Goal: Navigation & Orientation: Understand site structure

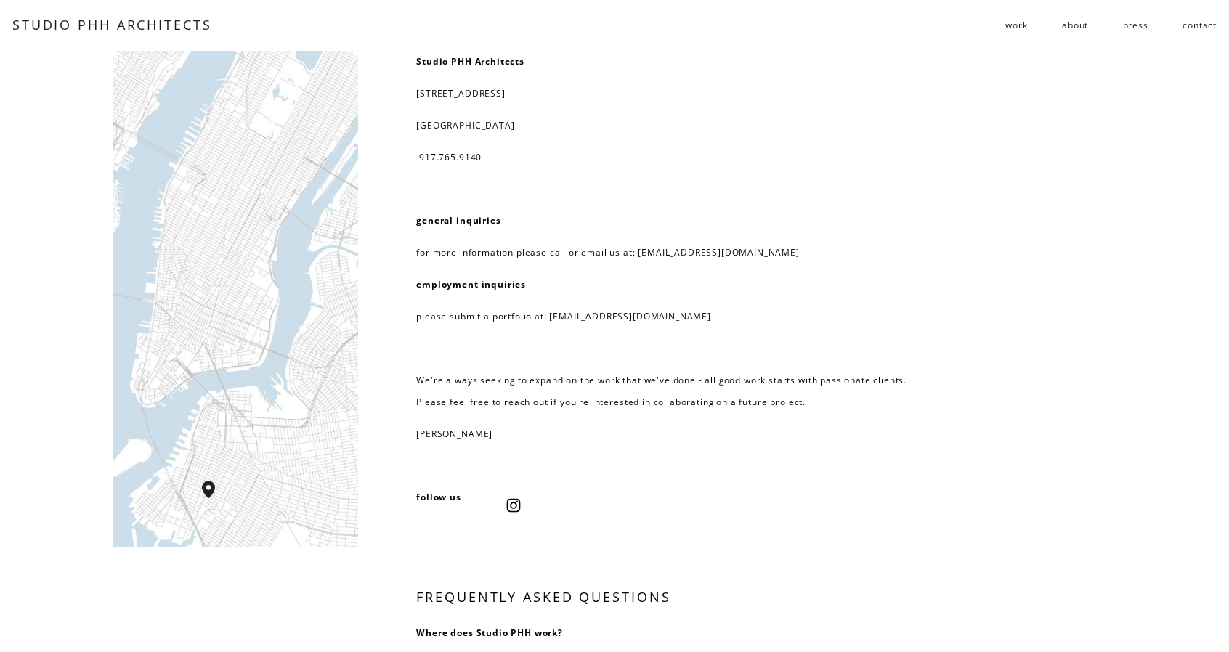
click at [0, 0] on span "residential" at bounding box center [0, 0] width 0 height 0
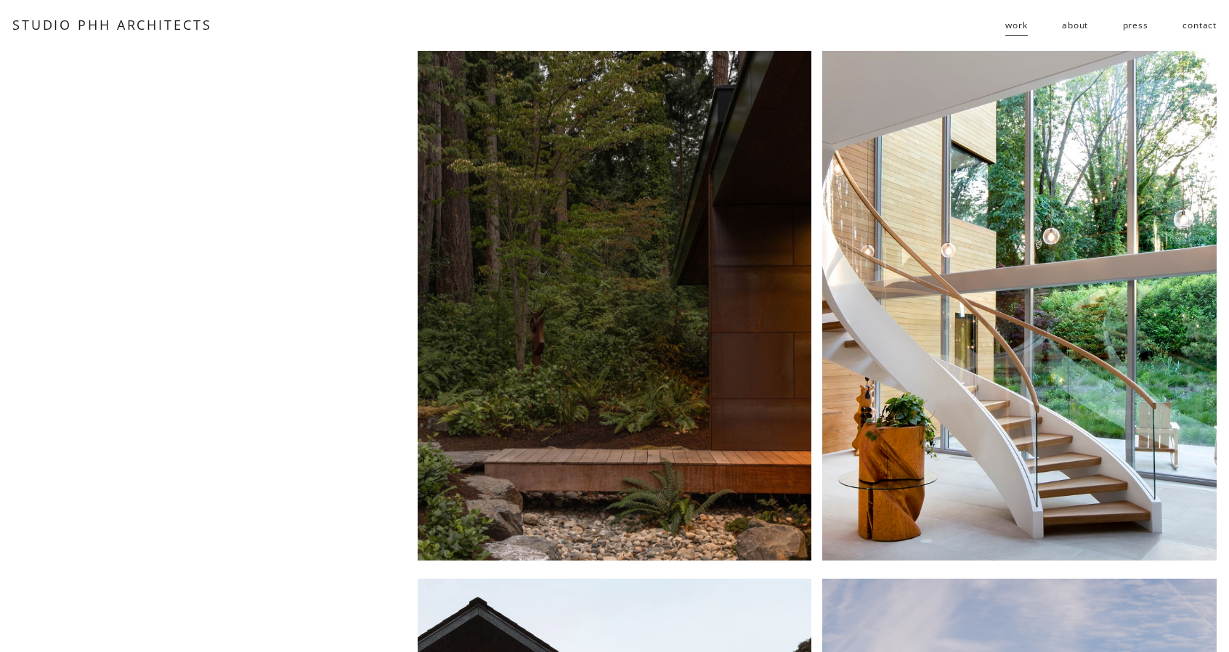
click at [1080, 26] on link "about" at bounding box center [1075, 25] width 26 height 23
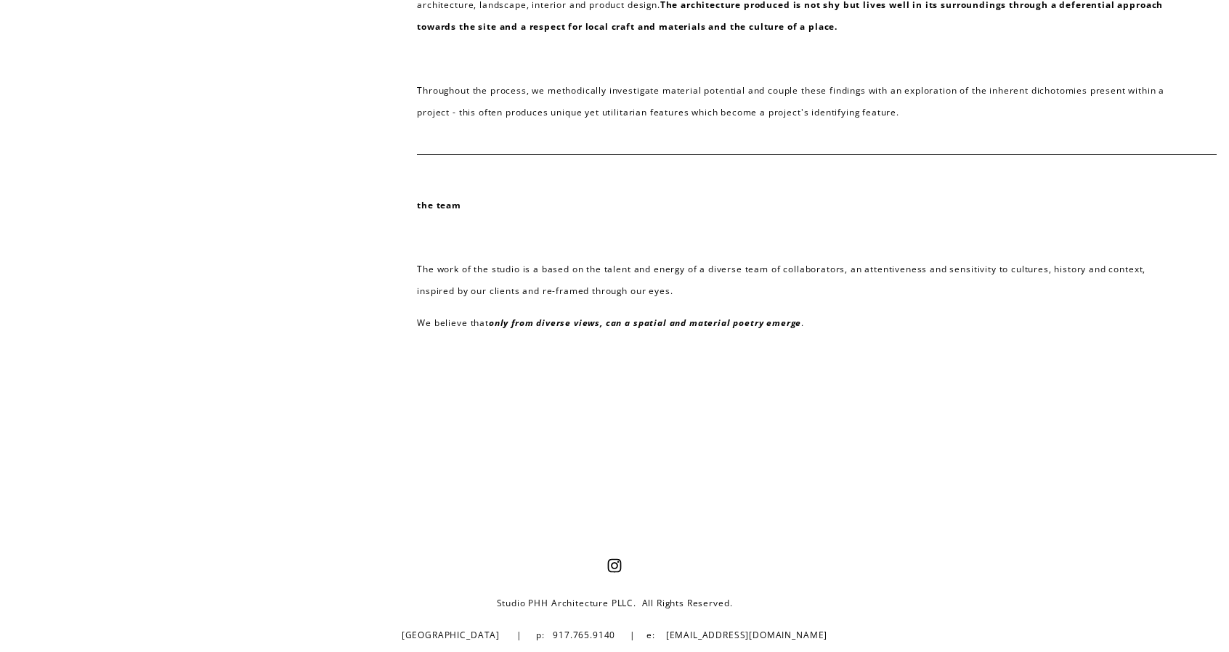
scroll to position [591, 0]
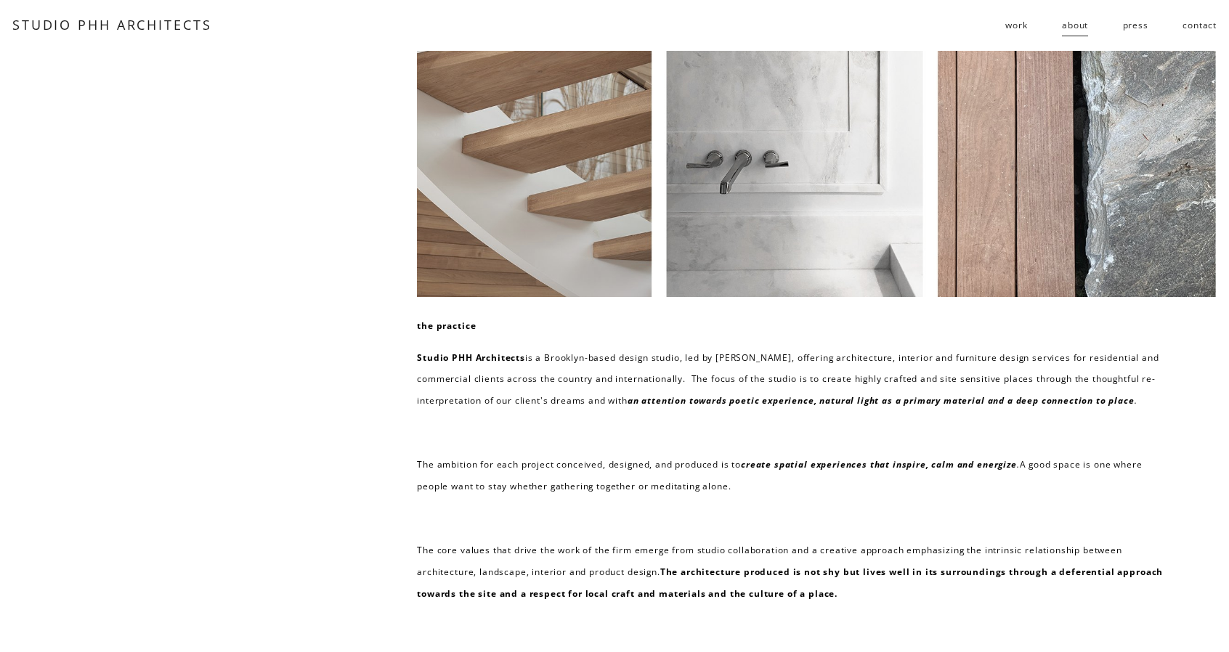
click at [526, 159] on div at bounding box center [816, 174] width 799 height 246
drag, startPoint x: 765, startPoint y: 176, endPoint x: 956, endPoint y: 178, distance: 191.0
click at [767, 176] on div at bounding box center [816, 174] width 799 height 246
click at [1105, 182] on div at bounding box center [816, 174] width 799 height 246
click at [1188, 28] on link "contact" at bounding box center [1199, 25] width 34 height 23
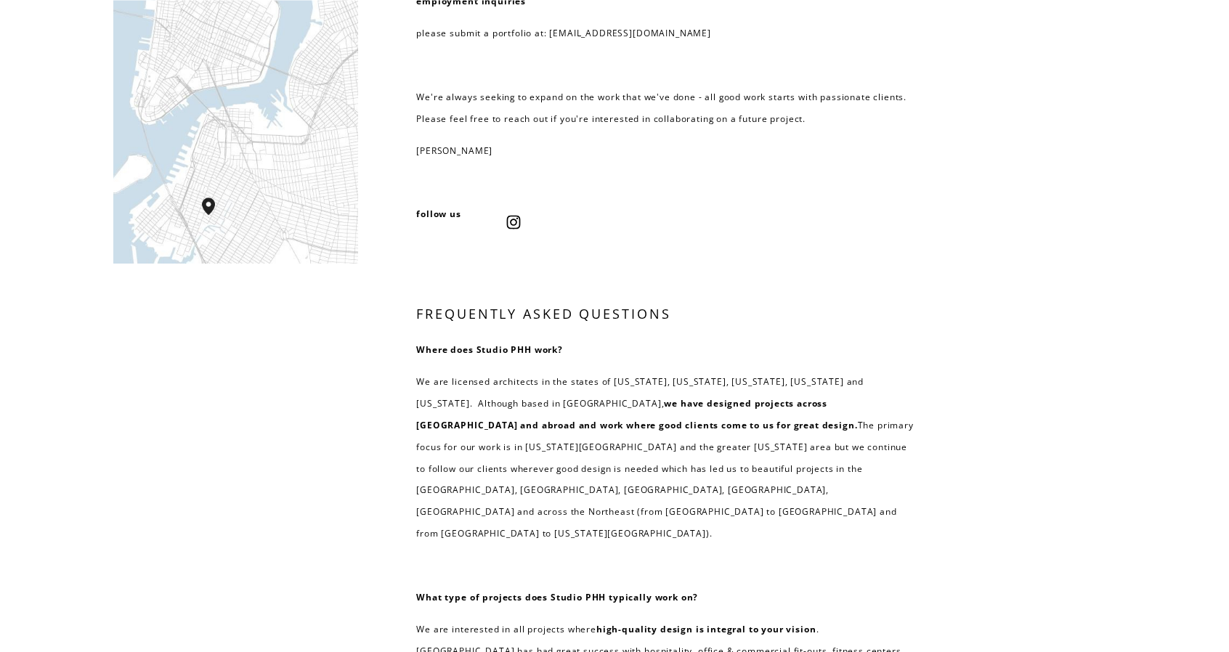
scroll to position [218, 0]
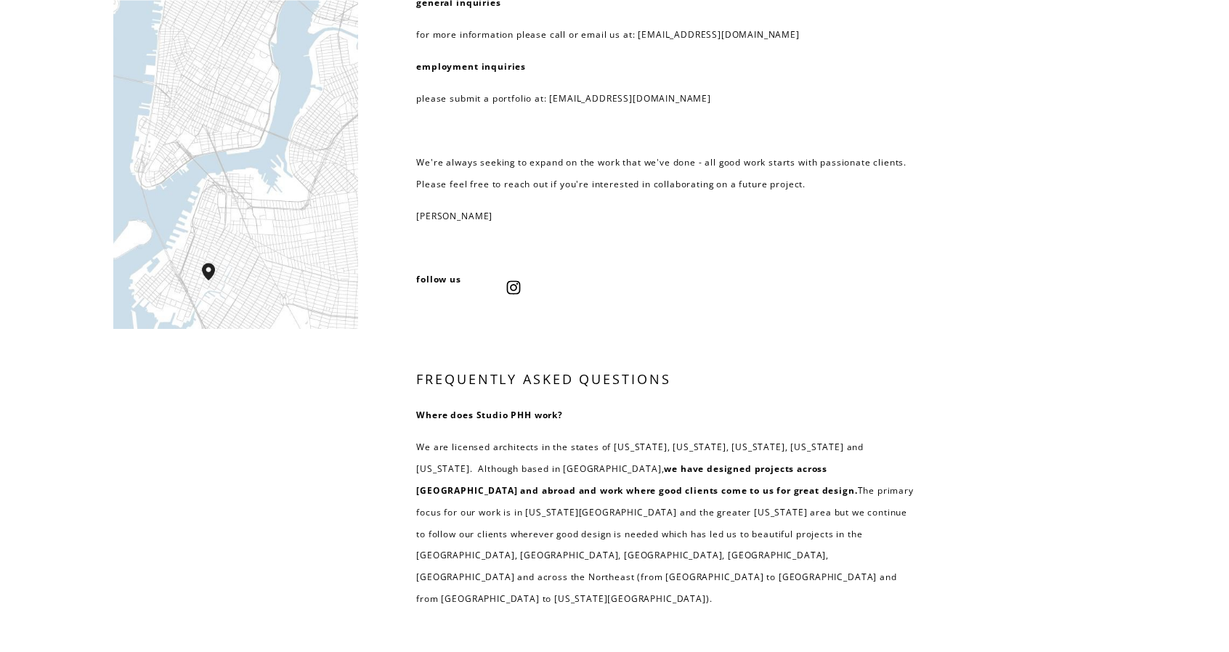
click at [483, 219] on p "[PERSON_NAME]" at bounding box center [664, 216] width 497 height 22
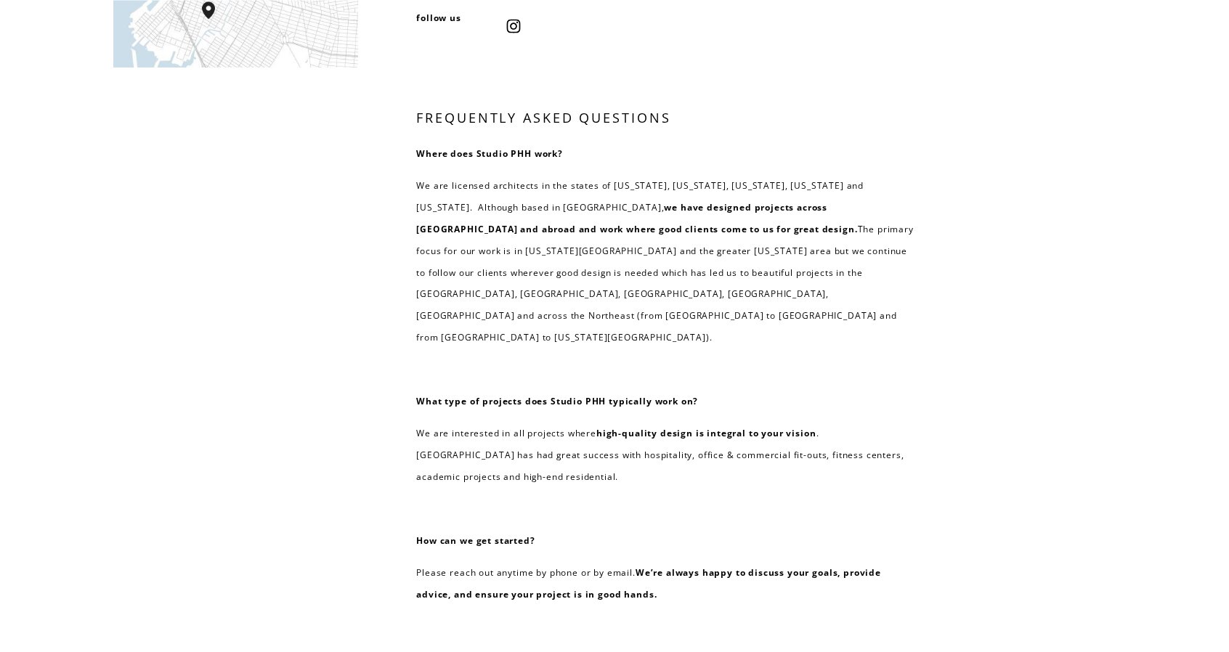
scroll to position [508, 0]
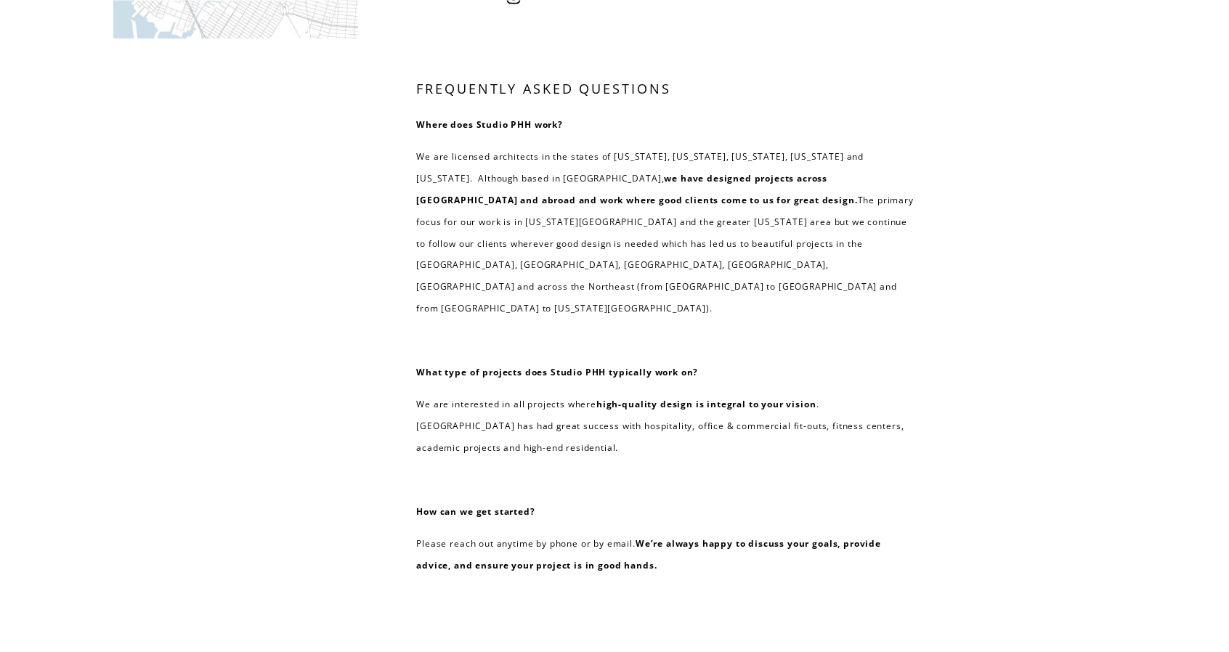
click at [316, 205] on div "Studio PHH Architects 232 3rd street, suite D202 brooklyn, NY 11215 917.765.914…" at bounding box center [614, 111] width 1229 height 1136
drag, startPoint x: 410, startPoint y: 127, endPoint x: 673, endPoint y: 126, distance: 263.6
click at [673, 126] on div "Studio PHH Architects 232 3rd street, suite D202 brooklyn, NY 11215 917.765.914…" at bounding box center [614, 111] width 1229 height 1136
click at [344, 204] on div "Studio PHH Architects 232 3rd street, suite D202 brooklyn, NY 11215 917.765.914…" at bounding box center [614, 111] width 1229 height 1136
drag, startPoint x: 414, startPoint y: 92, endPoint x: 721, endPoint y: 102, distance: 307.3
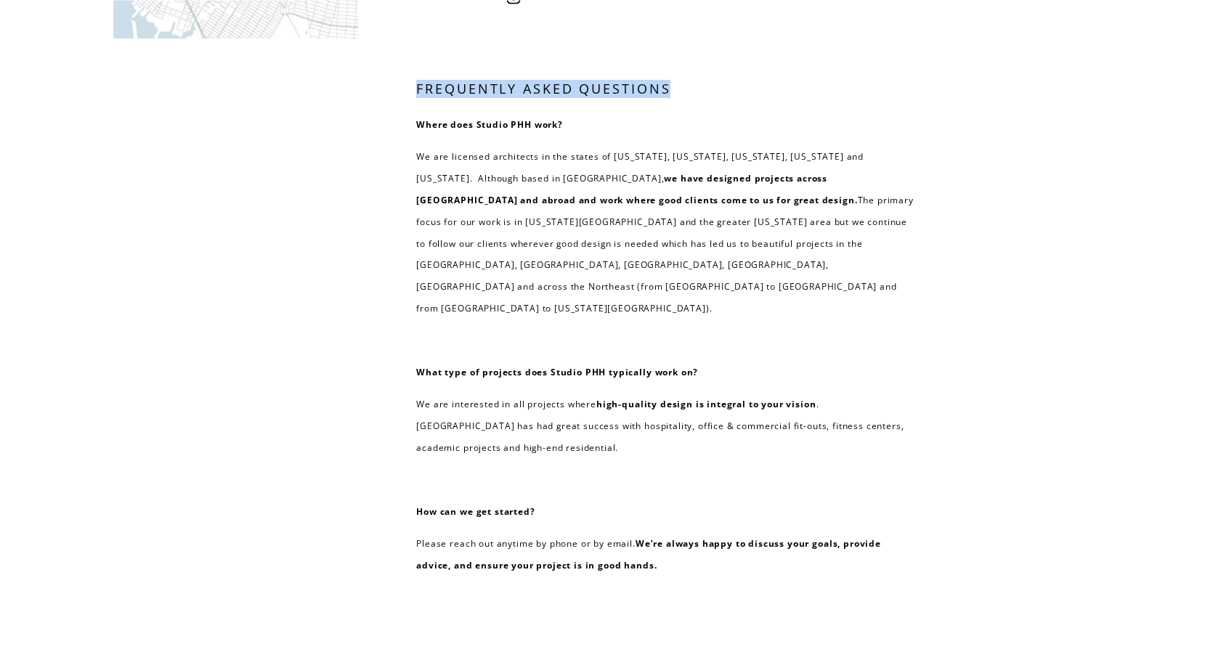
click at [721, 102] on div "Studio PHH Architects 232 3rd street, suite D202 brooklyn, NY 11215 917.765.914…" at bounding box center [614, 111] width 1229 height 1136
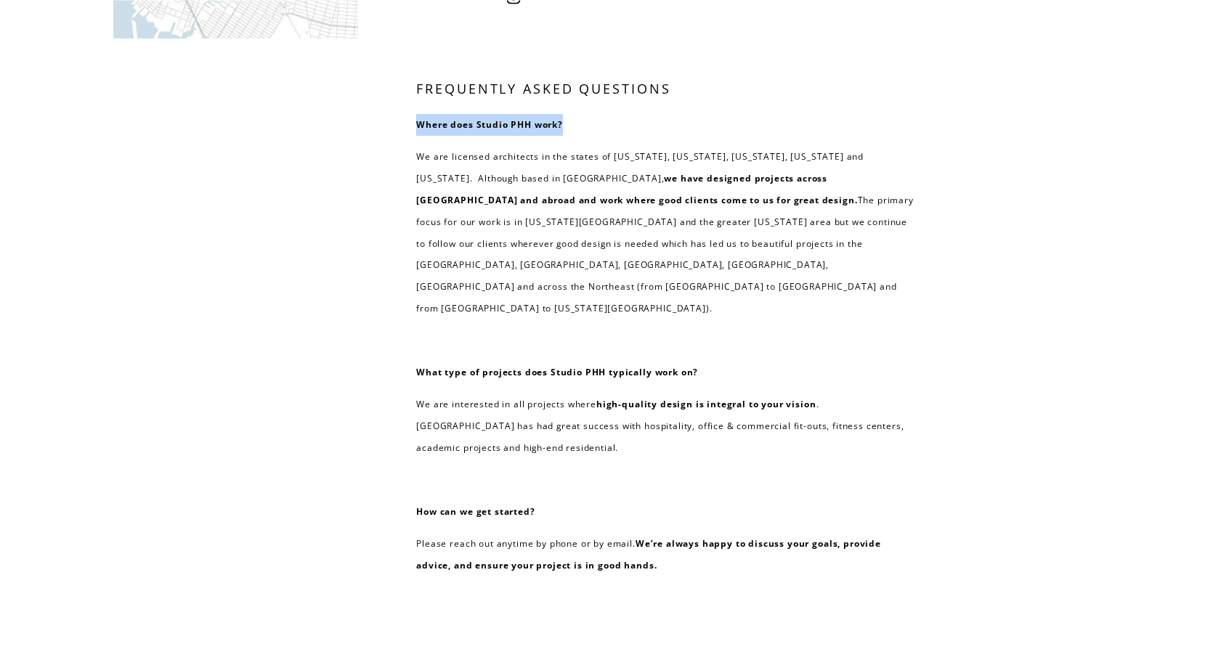
drag, startPoint x: 415, startPoint y: 126, endPoint x: 595, endPoint y: 132, distance: 180.2
click at [595, 132] on div "Studio PHH Architects 232 3rd street, suite D202 brooklyn, NY 11215 917.765.914…" at bounding box center [614, 111] width 1229 height 1136
click at [300, 174] on div "Studio PHH Architects 232 3rd street, suite D202 brooklyn, NY 11215 917.765.914…" at bounding box center [614, 111] width 1229 height 1136
drag, startPoint x: 417, startPoint y: 122, endPoint x: 637, endPoint y: 127, distance: 220.1
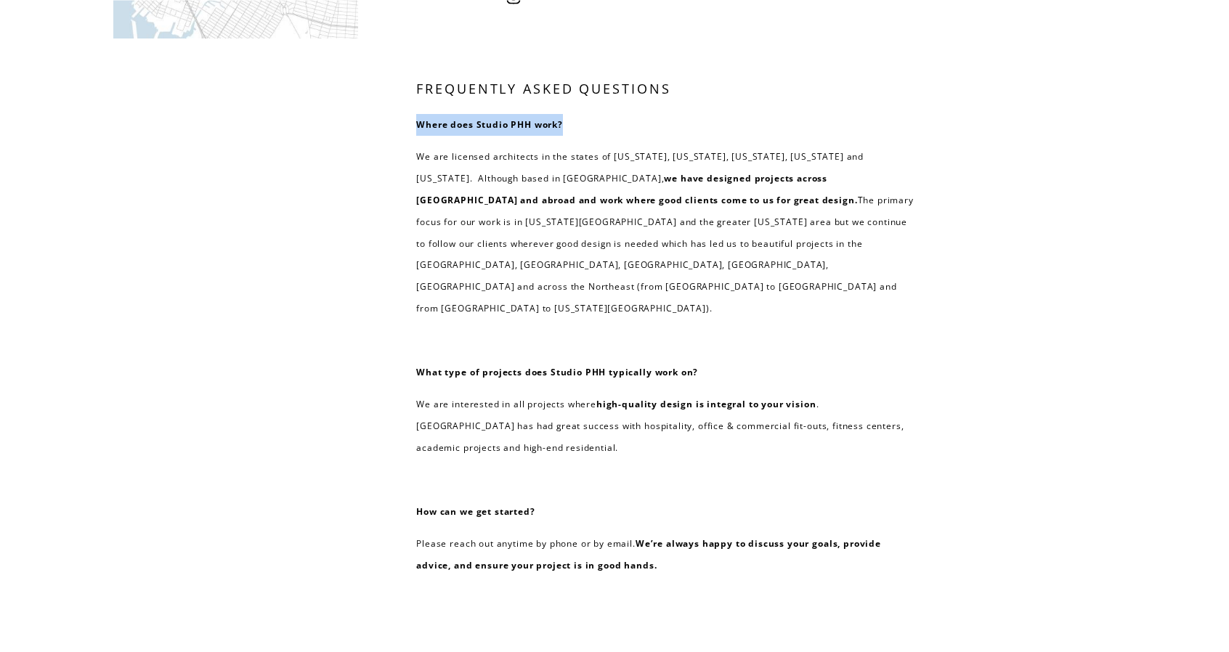
click at [637, 127] on p "Where does Studio PHH work?" at bounding box center [664, 125] width 497 height 22
click at [582, 129] on p "Where does Studio PHH work?" at bounding box center [664, 125] width 497 height 22
drag, startPoint x: 417, startPoint y: 123, endPoint x: 484, endPoint y: 142, distance: 69.4
click at [610, 114] on p "Where does Studio PHH work?" at bounding box center [664, 125] width 497 height 22
click at [374, 144] on div "Studio PHH Architects 232 3rd street, suite D202 brooklyn, NY 11215 917.765.914…" at bounding box center [614, 111] width 1229 height 1136
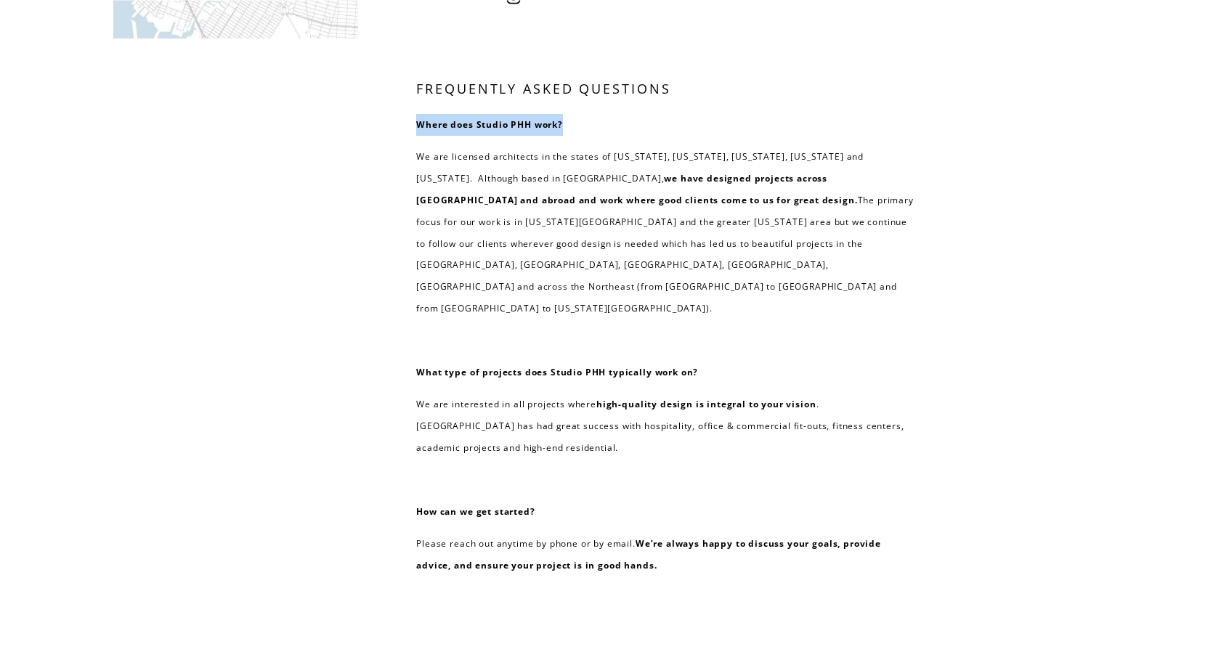
drag, startPoint x: 415, startPoint y: 127, endPoint x: 601, endPoint y: 118, distance: 186.8
click at [601, 118] on div "Studio PHH Architects 232 3rd street, suite D202 brooklyn, NY 11215 917.765.914…" at bounding box center [614, 111] width 1229 height 1136
click at [417, 124] on strong "Where does Studio PHH work?" at bounding box center [489, 124] width 147 height 12
drag, startPoint x: 417, startPoint y: 124, endPoint x: 574, endPoint y: 117, distance: 157.0
click at [574, 117] on p "Where does Studio PHH work?" at bounding box center [664, 125] width 497 height 22
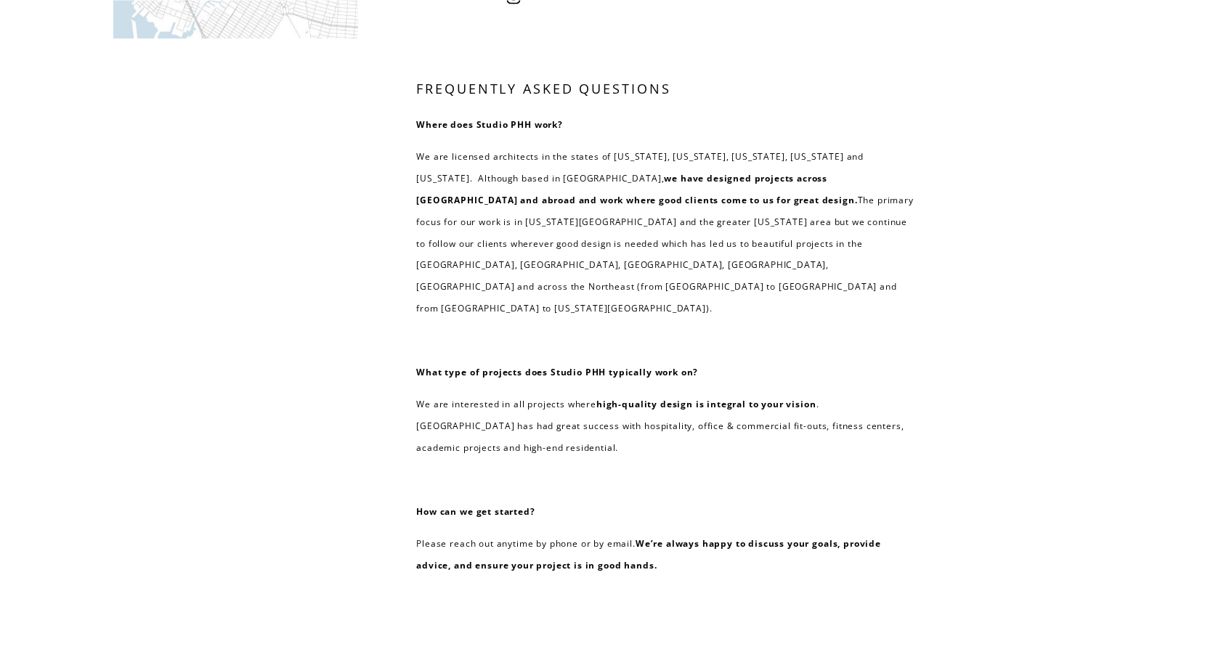
click at [317, 155] on div "Studio PHH Architects 232 3rd street, suite D202 brooklyn, NY 11215 917.765.914…" at bounding box center [614, 111] width 1229 height 1136
drag, startPoint x: 411, startPoint y: 125, endPoint x: 583, endPoint y: 114, distance: 172.4
click at [583, 115] on div "Studio PHH Architects 232 3rd street, suite D202 brooklyn, NY 11215 917.765.914…" at bounding box center [614, 111] width 1229 height 1136
click at [576, 115] on p "Where does Studio PHH work?" at bounding box center [664, 125] width 497 height 22
click at [384, 137] on div "Studio PHH Architects 232 3rd street, suite D202 brooklyn, NY 11215 917.765.914…" at bounding box center [614, 111] width 1229 height 1136
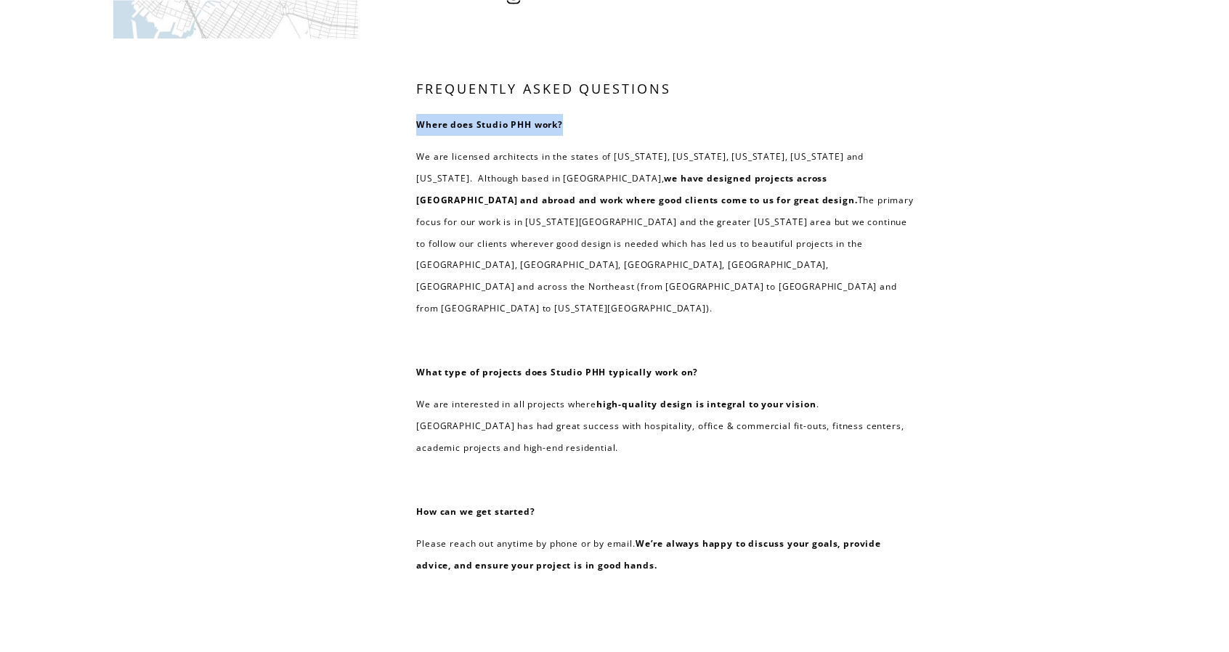
drag, startPoint x: 420, startPoint y: 126, endPoint x: 609, endPoint y: 114, distance: 189.9
click at [609, 114] on div "Studio PHH Architects 232 3rd street, suite D202 brooklyn, NY 11215 917.765.914…" at bounding box center [614, 111] width 1229 height 1136
click at [259, 142] on div "Studio PHH Architects 232 3rd street, suite D202 brooklyn, NY 11215 917.765.914…" at bounding box center [614, 111] width 1229 height 1136
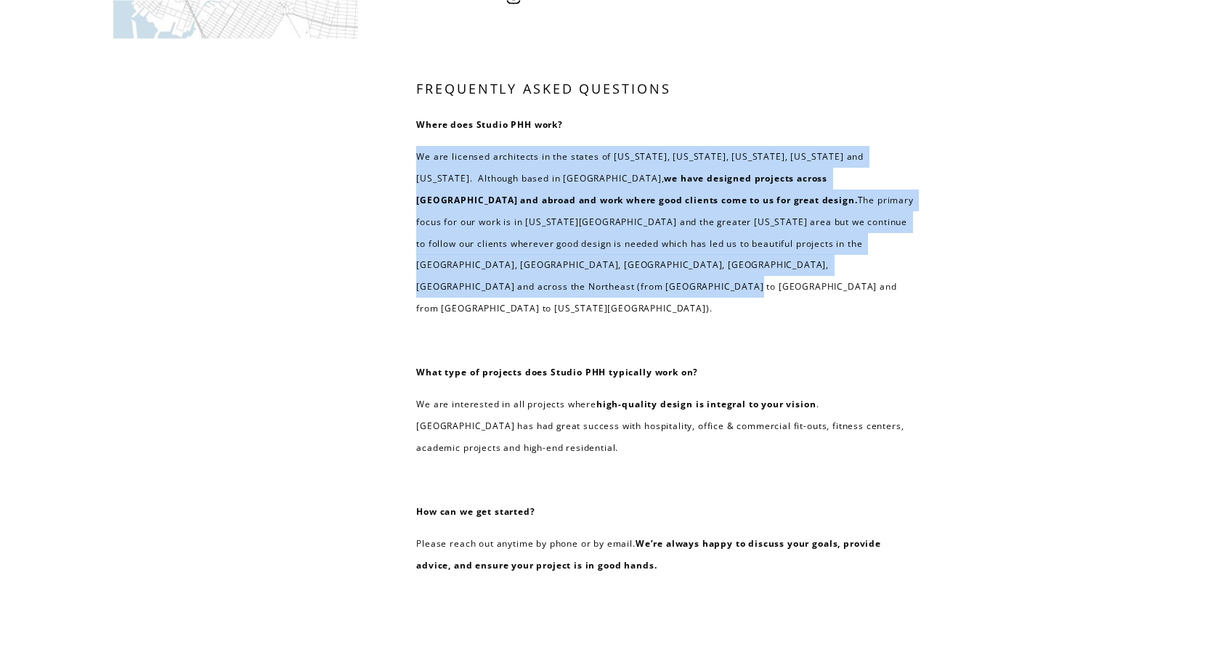
drag, startPoint x: 409, startPoint y: 159, endPoint x: 864, endPoint y: 270, distance: 468.6
click at [864, 270] on div "Studio PHH Architects 232 3rd street, suite D202 brooklyn, NY 11215 917.765.914…" at bounding box center [614, 111] width 1229 height 1136
click at [330, 261] on div "Studio PHH Architects 232 3rd street, suite D202 brooklyn, NY 11215 917.765.914…" at bounding box center [614, 111] width 1229 height 1136
click at [379, 197] on div "Studio PHH Architects 232 3rd street, suite D202 brooklyn, NY 11215 917.765.914…" at bounding box center [614, 111] width 1229 height 1136
drag, startPoint x: 412, startPoint y: 156, endPoint x: 864, endPoint y: 269, distance: 465.4
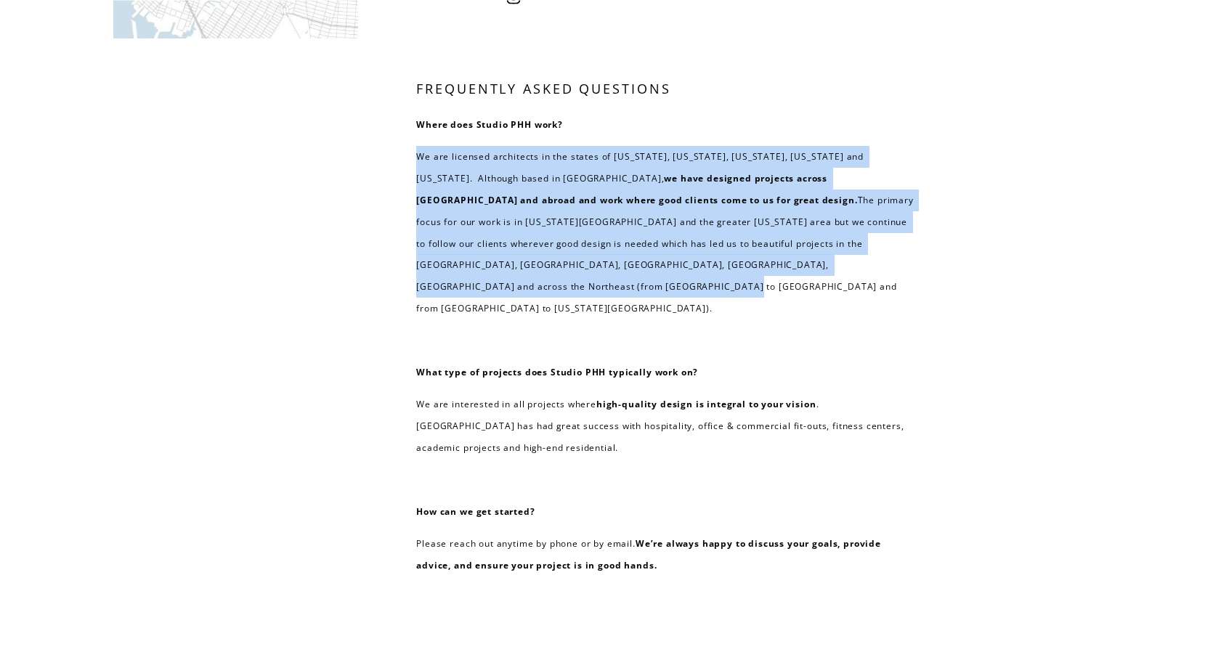
click at [864, 269] on div "Studio PHH Architects 232 3rd street, suite D202 brooklyn, NY 11215 917.765.914…" at bounding box center [614, 111] width 1229 height 1136
click at [341, 235] on div "Studio PHH Architects 232 3rd street, suite D202 brooklyn, NY 11215 917.765.914…" at bounding box center [614, 111] width 1229 height 1136
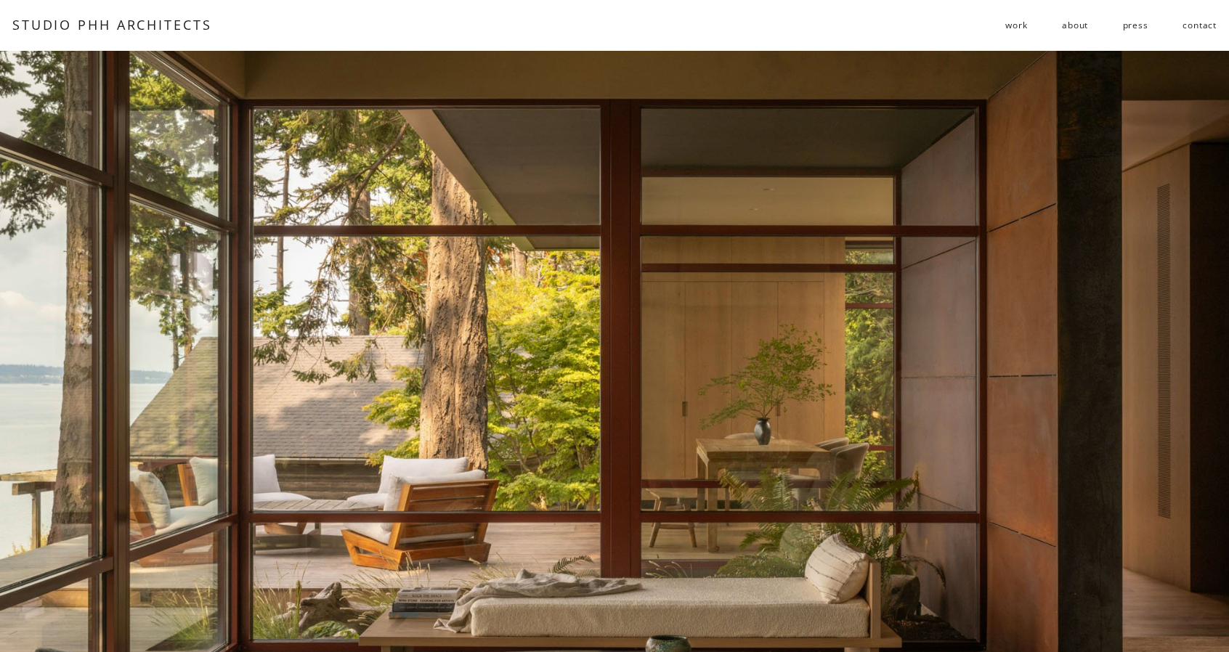
click at [0, 0] on span "public" at bounding box center [0, 0] width 0 height 0
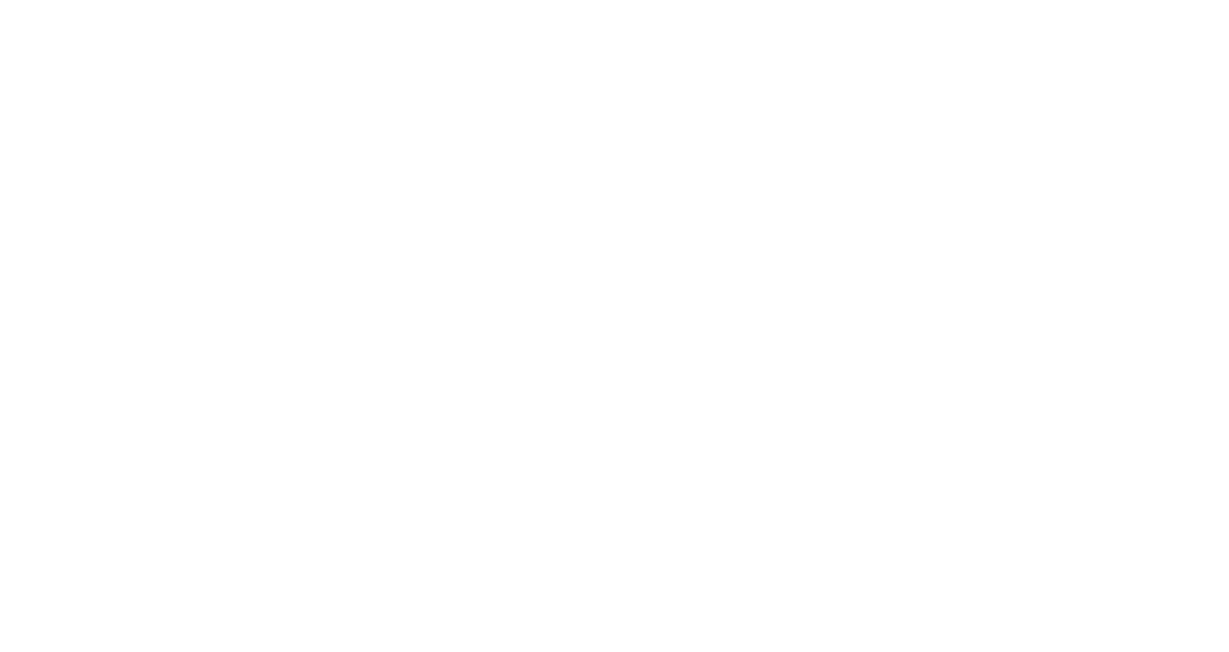
scroll to position [2759, 0]
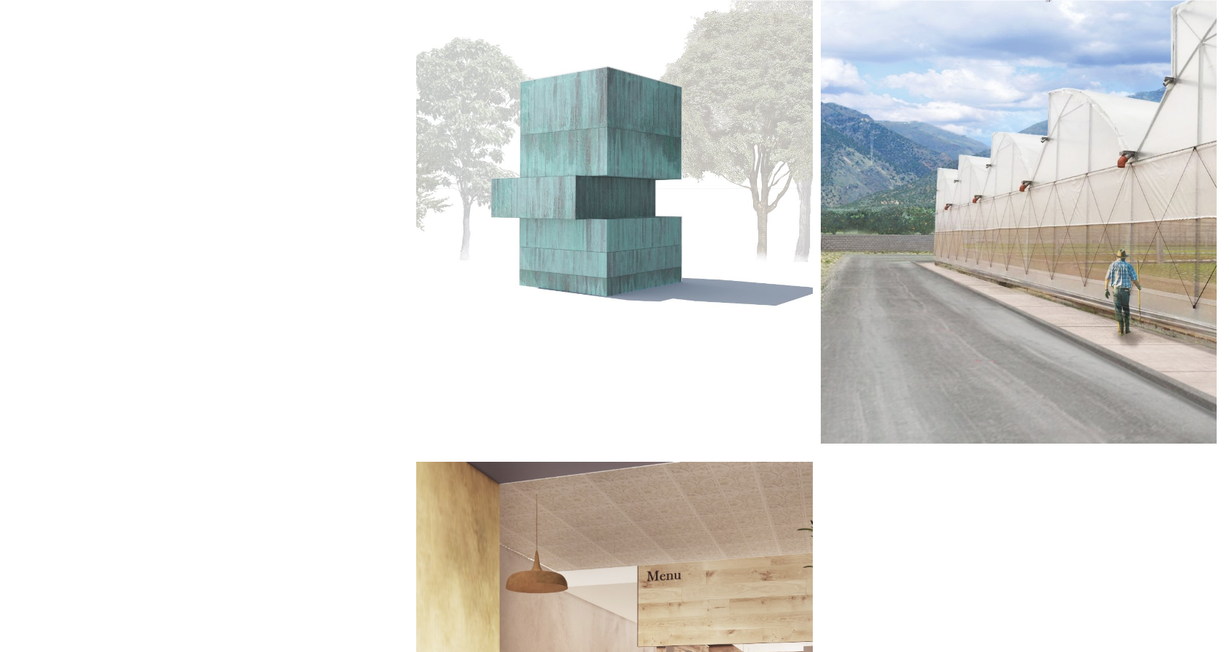
click at [627, 235] on div at bounding box center [614, 188] width 396 height 510
drag, startPoint x: 998, startPoint y: 240, endPoint x: 511, endPoint y: 256, distance: 486.8
click at [996, 240] on div at bounding box center [1018, 188] width 396 height 510
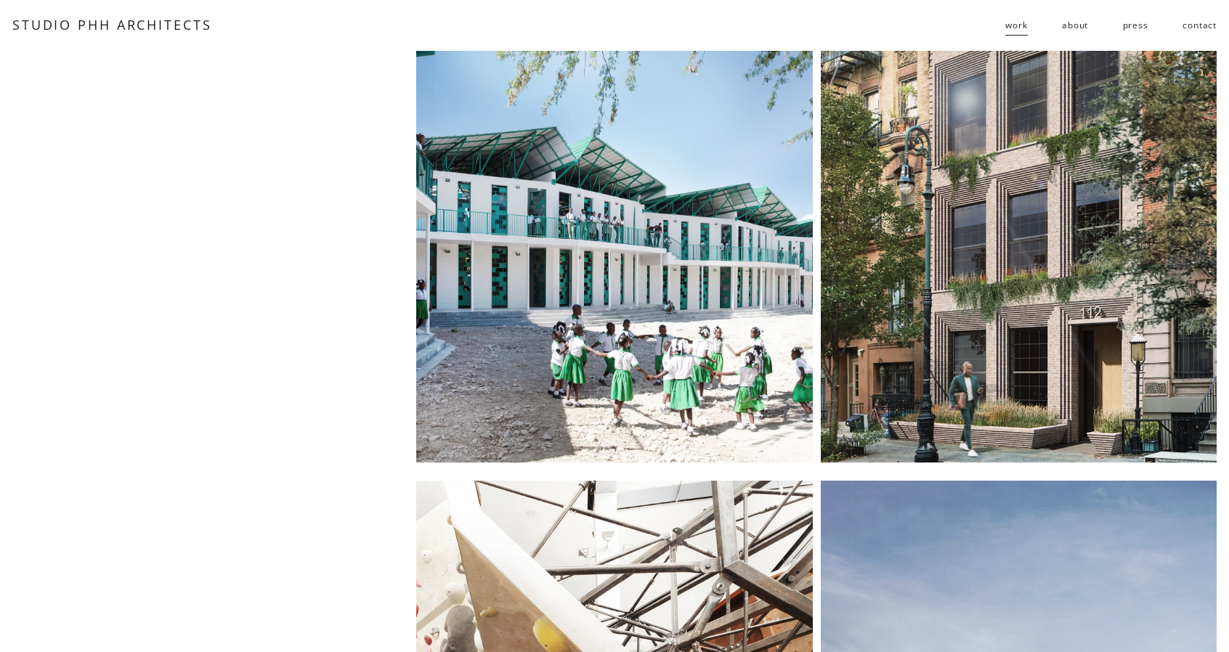
scroll to position [0, 0]
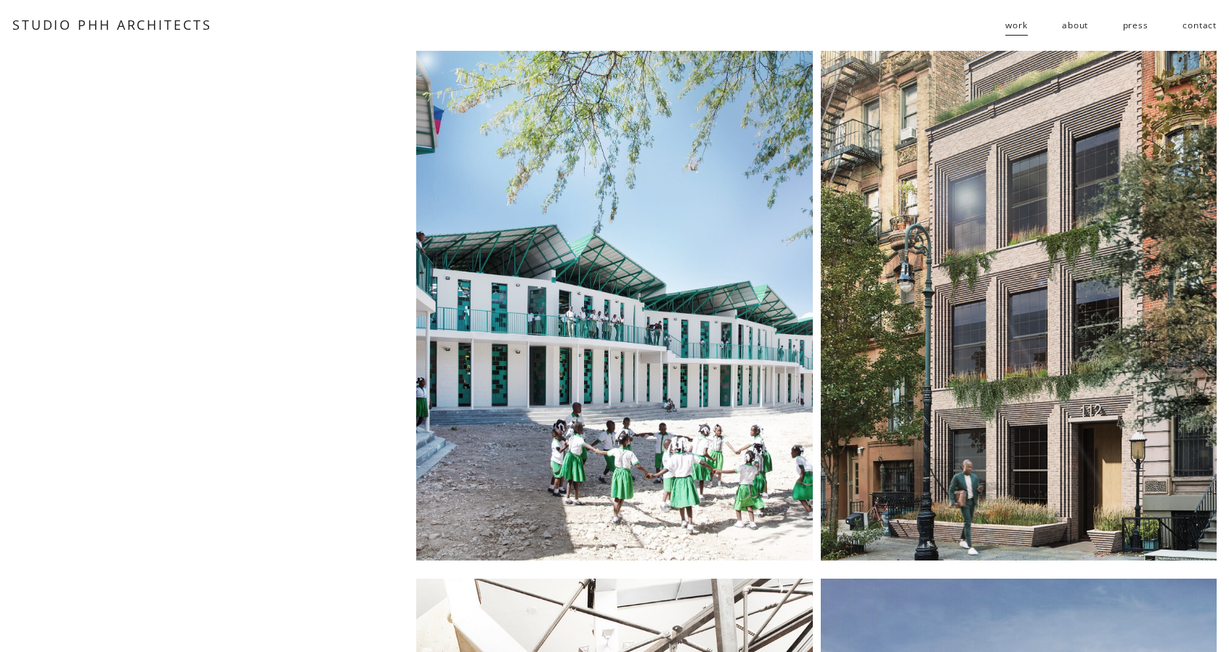
click at [1083, 28] on link "about" at bounding box center [1075, 25] width 26 height 23
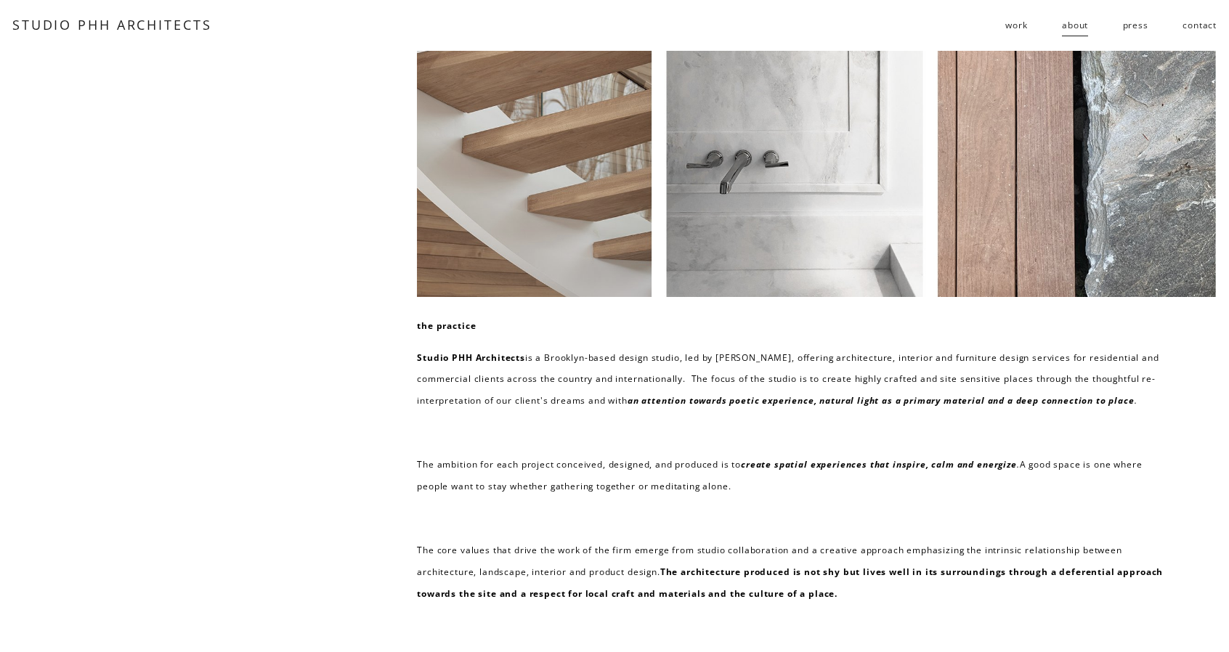
click at [506, 234] on div at bounding box center [816, 174] width 799 height 246
click at [771, 208] on div at bounding box center [816, 174] width 799 height 246
click at [1098, 203] on div at bounding box center [816, 174] width 799 height 246
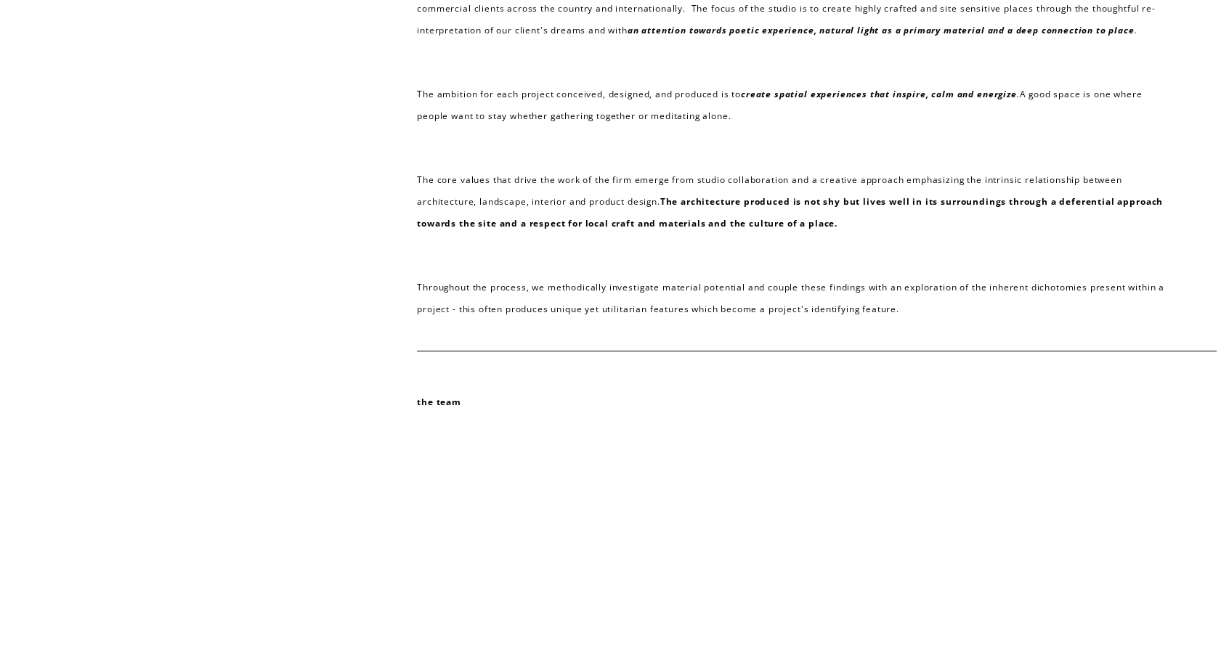
scroll to position [591, 0]
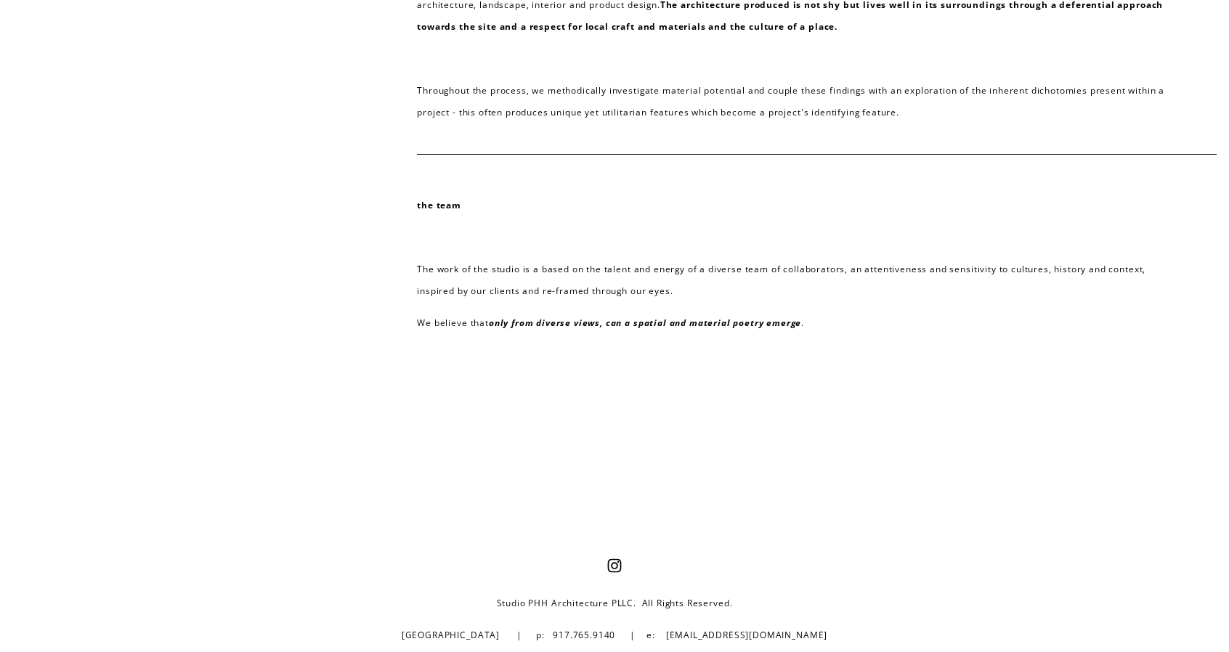
drag, startPoint x: 849, startPoint y: 267, endPoint x: 684, endPoint y: 292, distance: 167.4
click at [684, 292] on p "The work of the studio is a based on the talent and energy of a diverse team of…" at bounding box center [791, 280] width 749 height 44
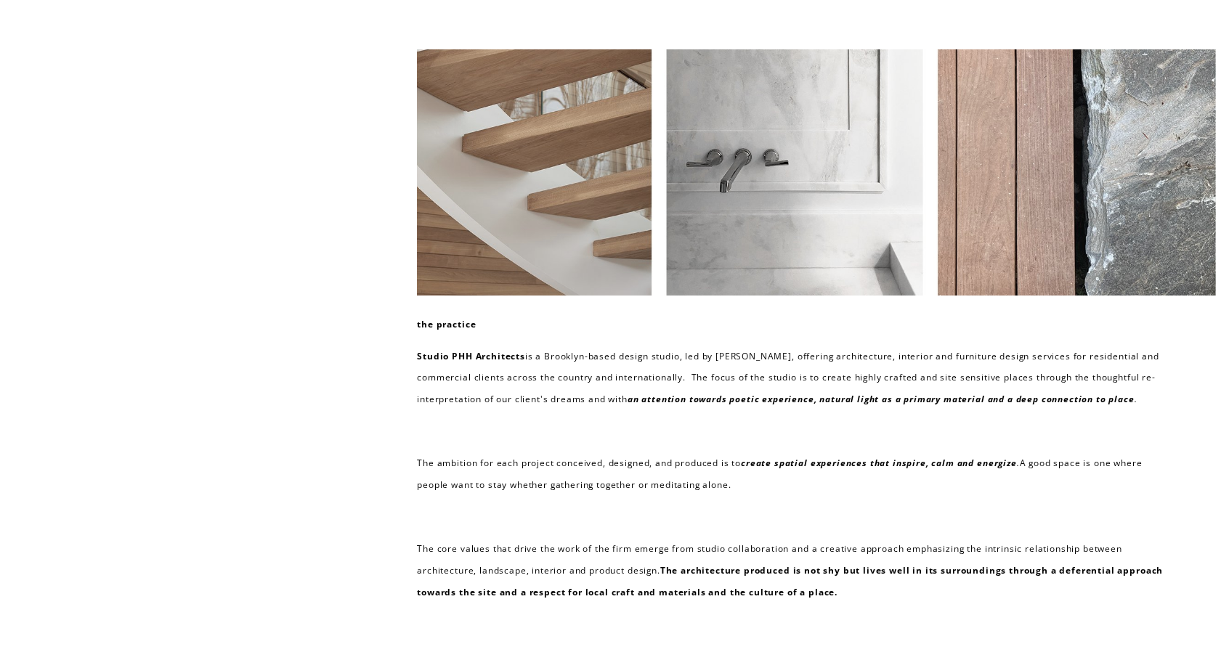
scroll to position [0, 0]
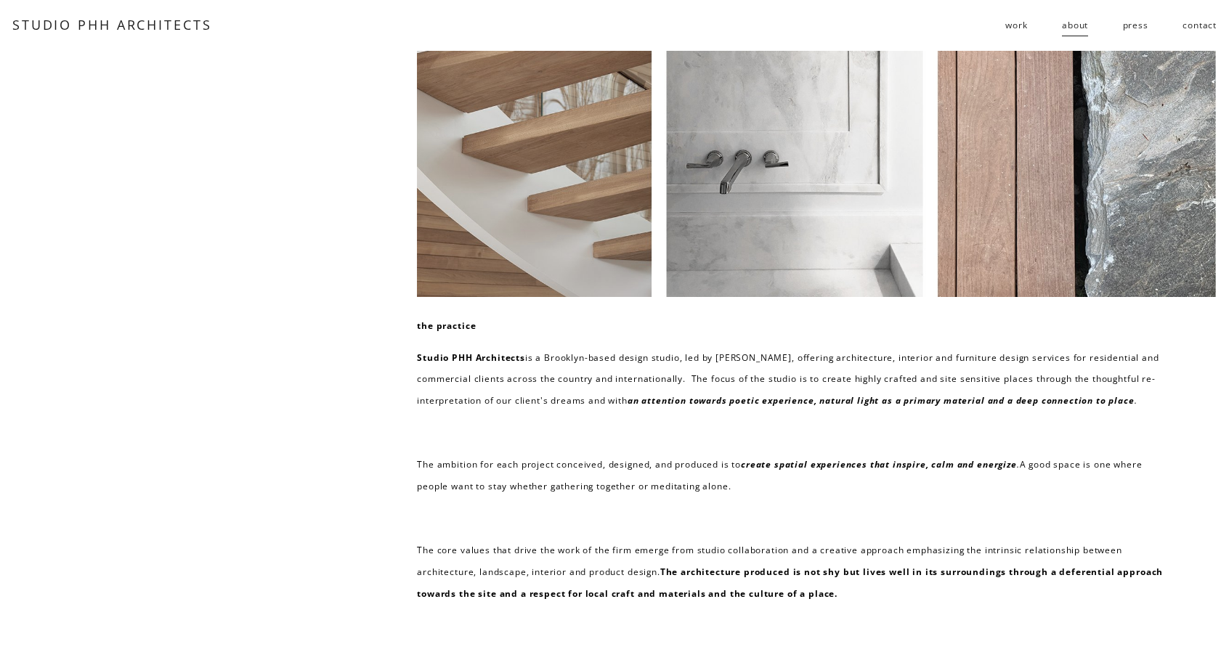
click at [1024, 25] on span "work" at bounding box center [1016, 26] width 22 height 22
click at [0, 0] on span "residential" at bounding box center [0, 0] width 0 height 0
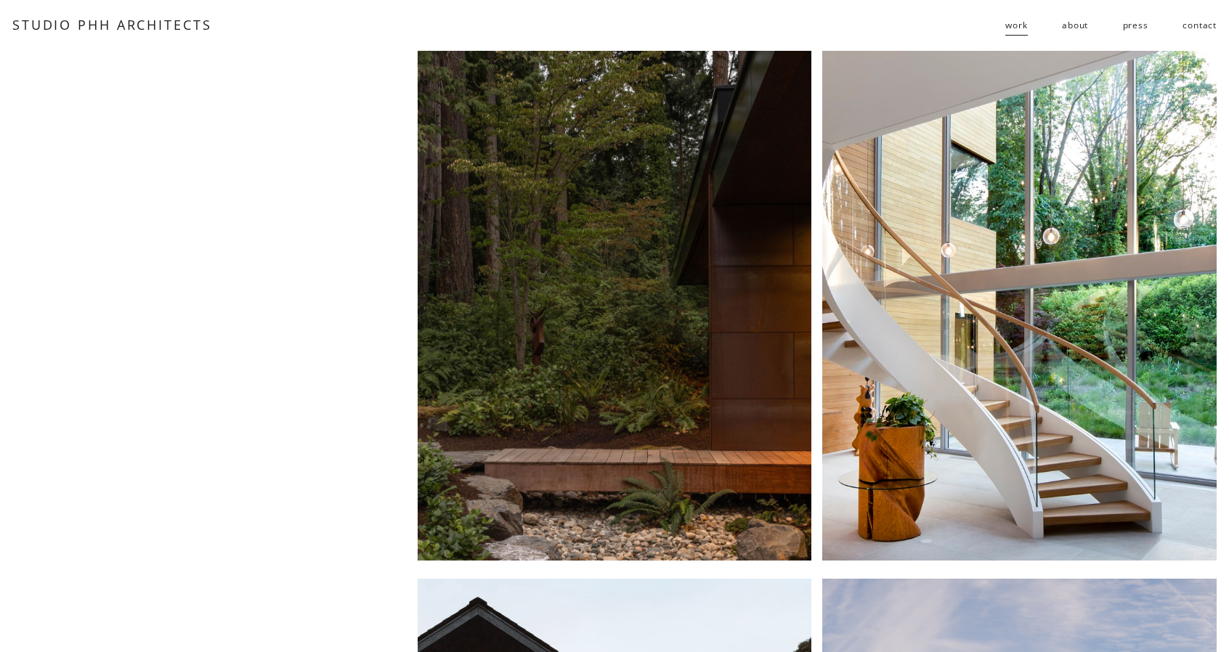
click at [719, 254] on div at bounding box center [614, 306] width 394 height 510
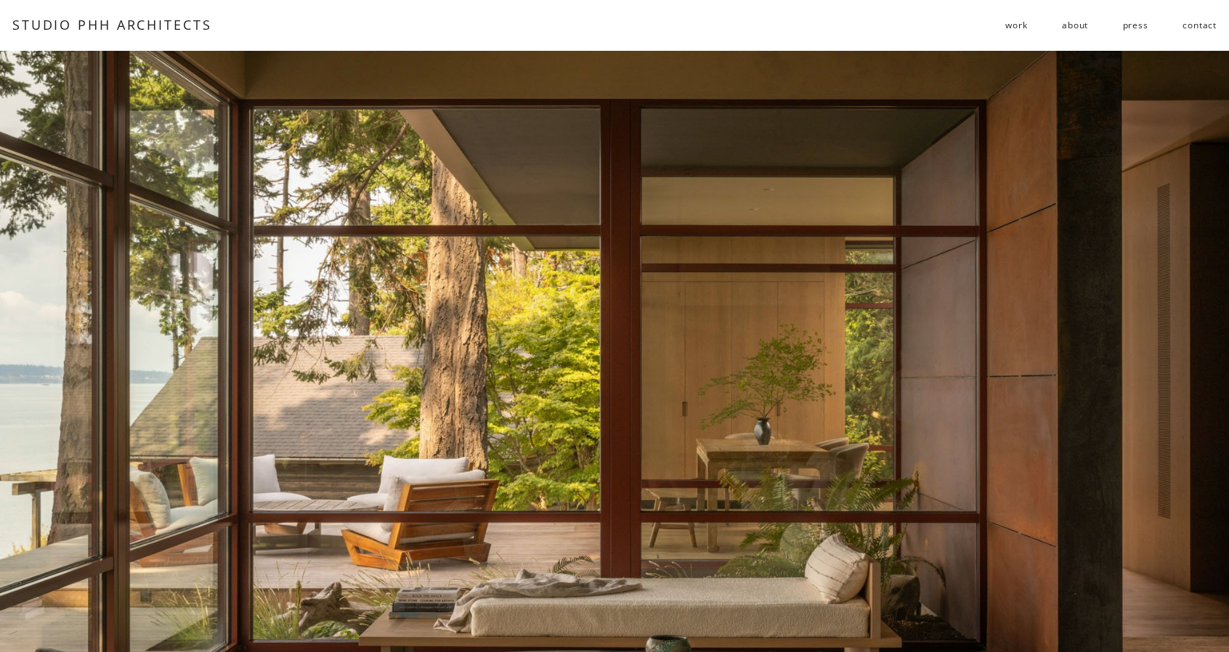
click at [93, 23] on link "STUDIO PHH ARCHITECTS" at bounding box center [112, 24] width 200 height 17
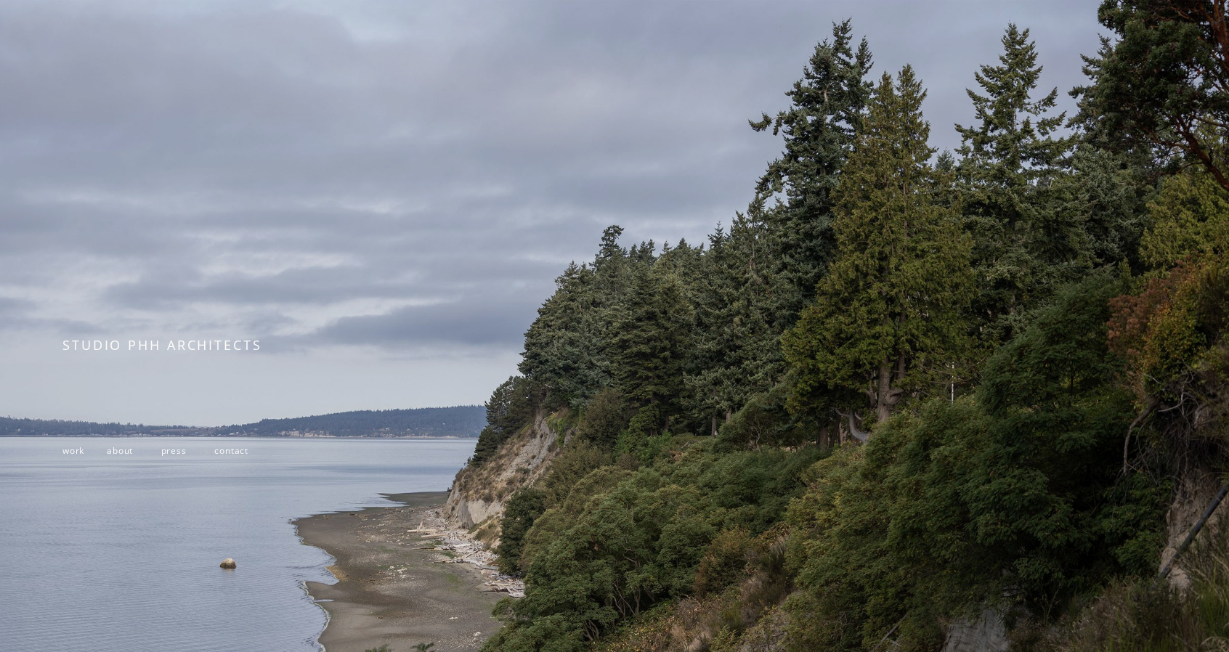
click at [117, 457] on span "about" at bounding box center [120, 450] width 26 height 12
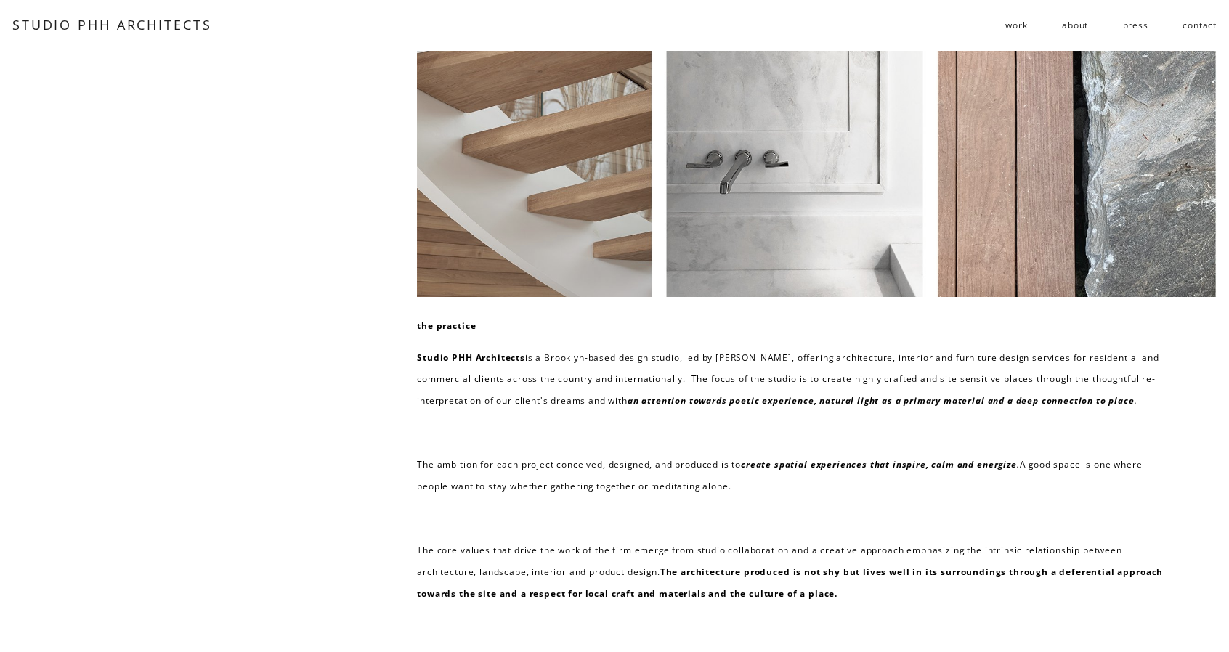
click at [1012, 23] on span "work" at bounding box center [1016, 26] width 22 height 22
click at [0, 0] on span "follies" at bounding box center [0, 0] width 0 height 0
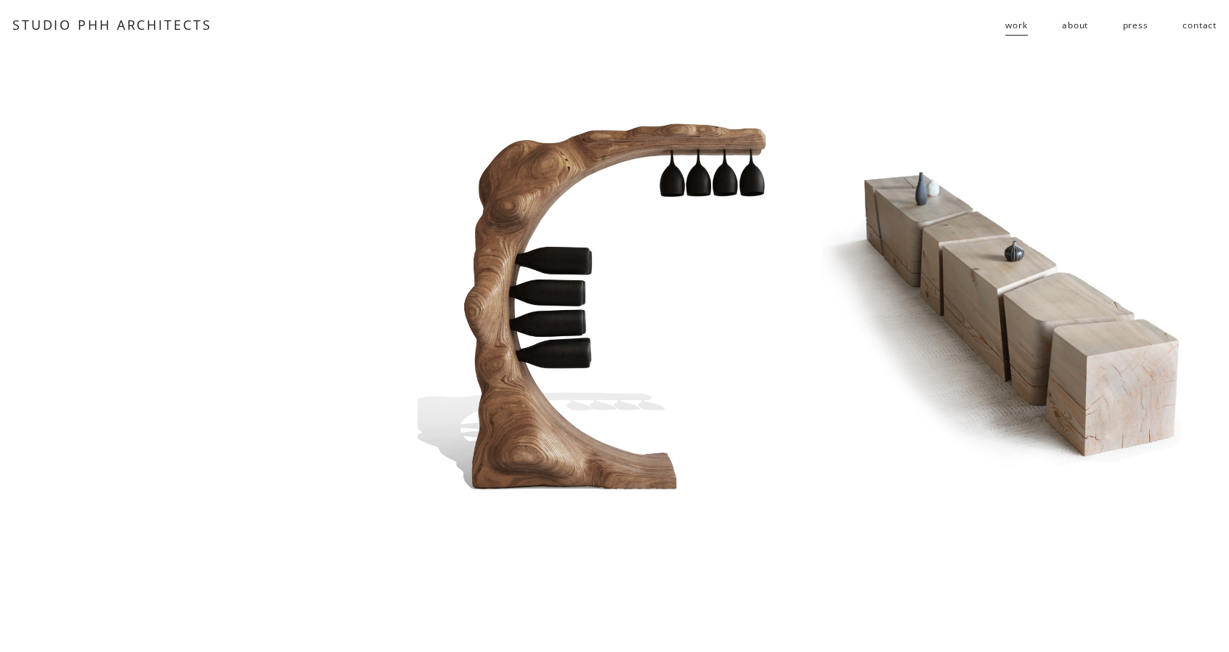
click at [0, 0] on span "residential" at bounding box center [0, 0] width 0 height 0
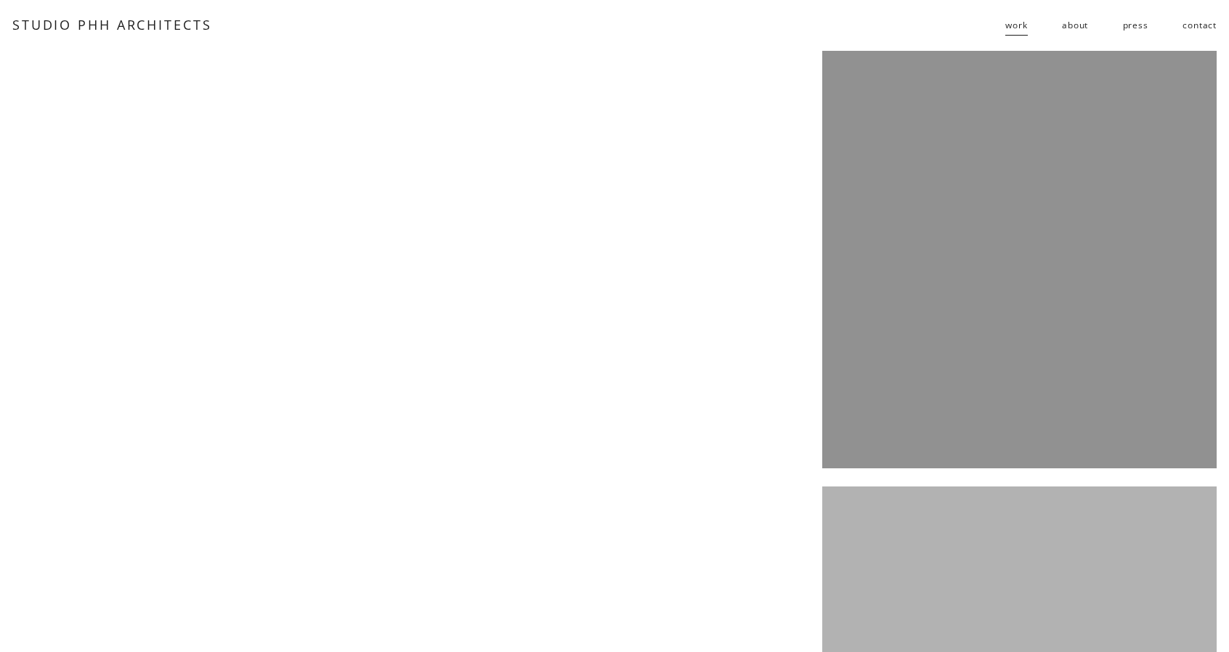
scroll to position [3790, 0]
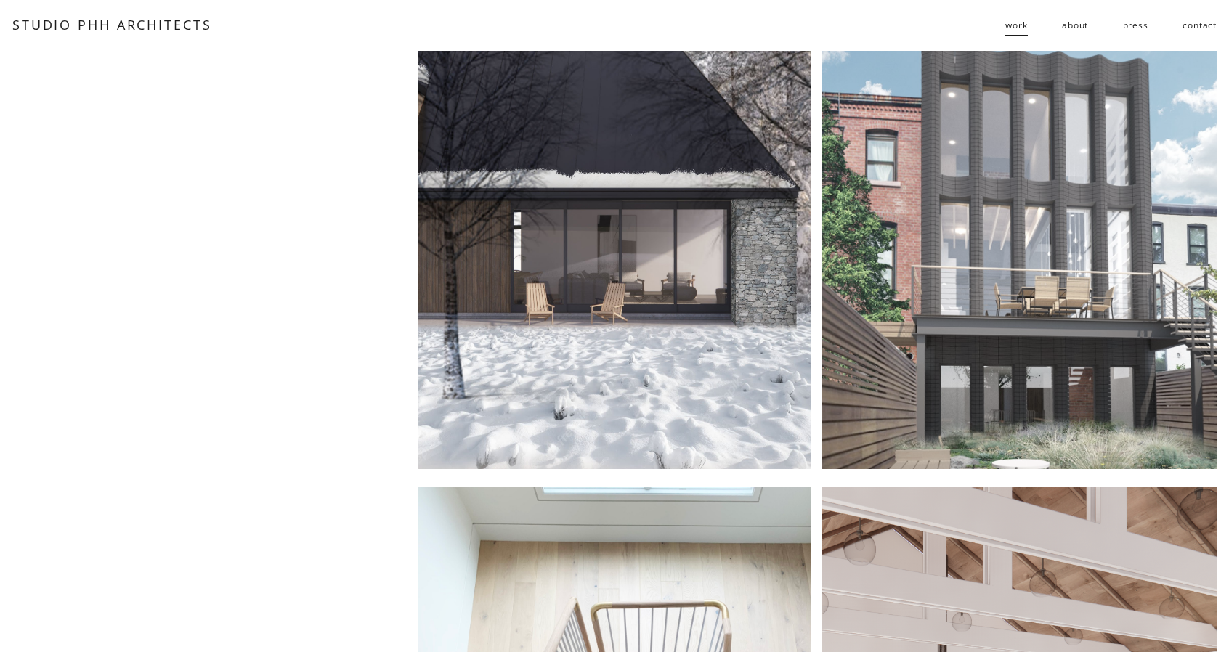
click at [678, 200] on div at bounding box center [614, 214] width 394 height 510
